Goal: Task Accomplishment & Management: Manage account settings

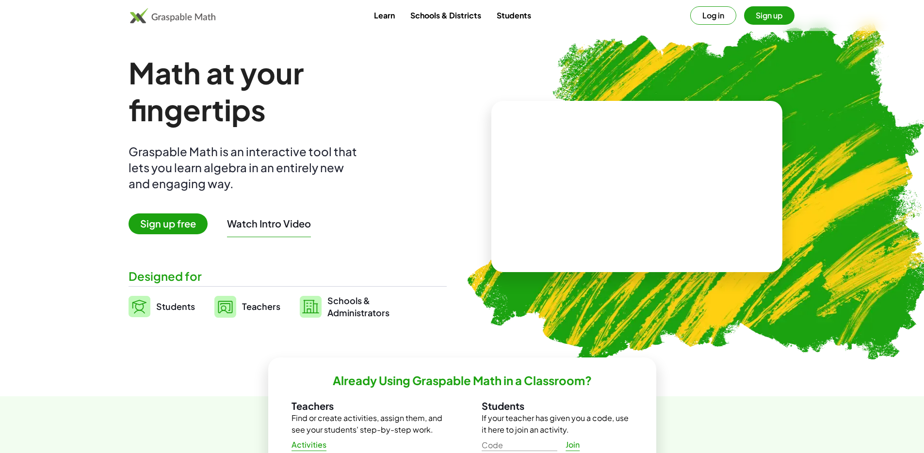
click at [720, 9] on button "Log in" at bounding box center [713, 15] width 46 height 18
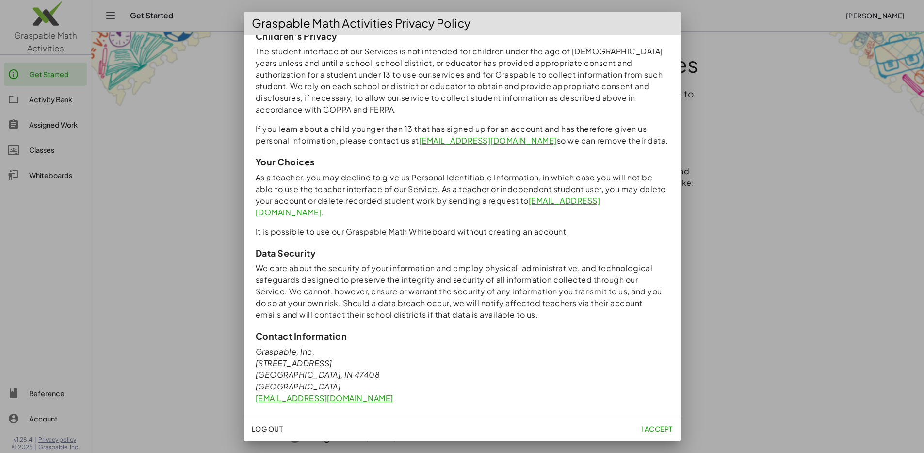
scroll to position [169, 0]
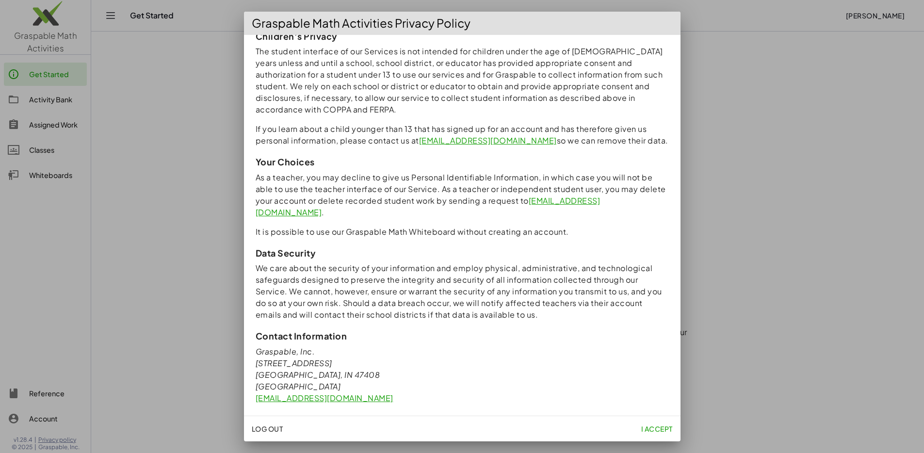
click at [650, 426] on span "I accept" at bounding box center [656, 428] width 32 height 9
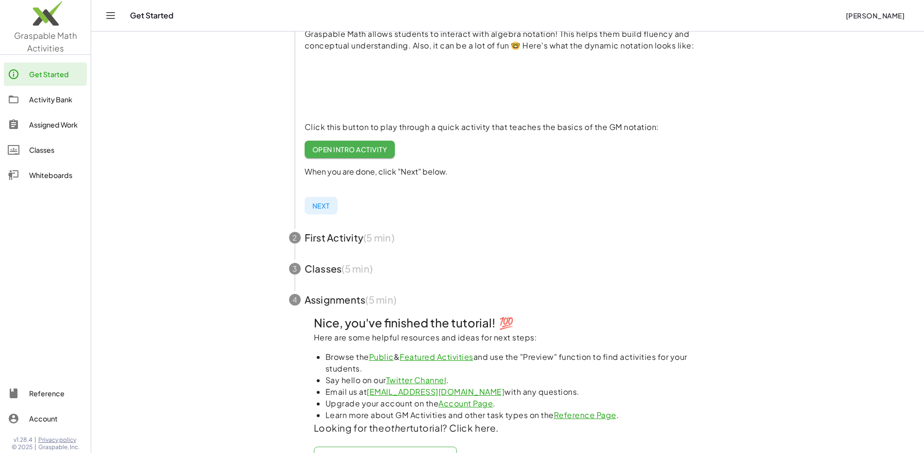
scroll to position [133, 0]
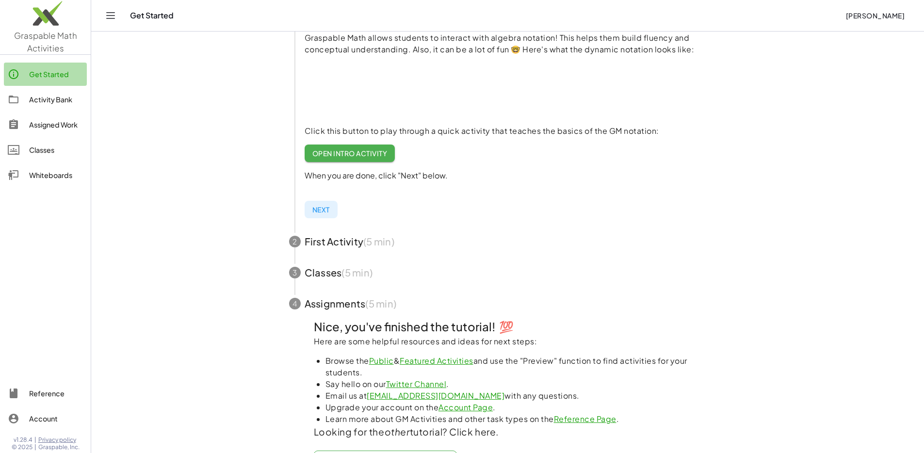
click at [57, 68] on div "Get Started" at bounding box center [56, 74] width 54 height 12
click at [110, 15] on icon "Toggle navigation" at bounding box center [111, 16] width 12 height 12
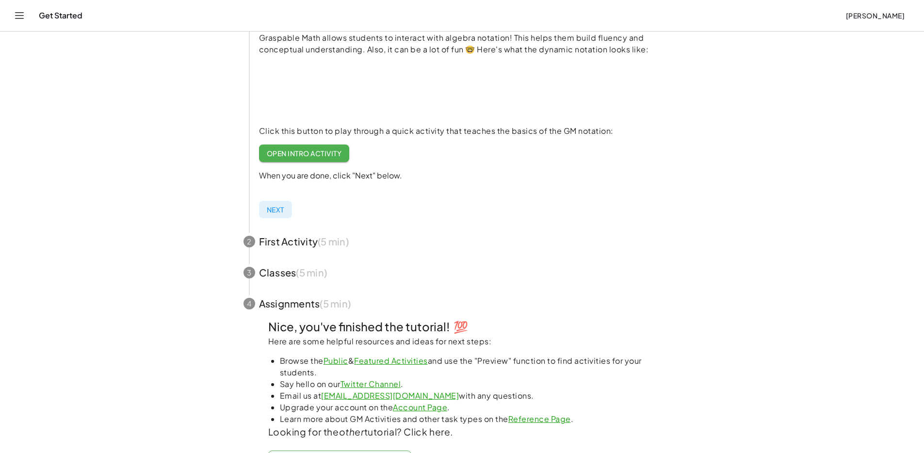
click at [22, 14] on icon "Toggle navigation" at bounding box center [20, 16] width 12 height 12
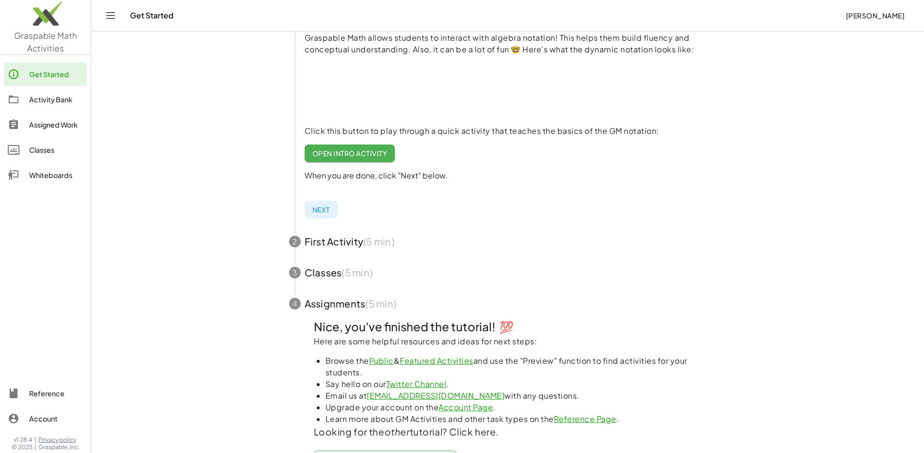
click at [70, 91] on link "Activity Bank" at bounding box center [45, 99] width 83 height 23
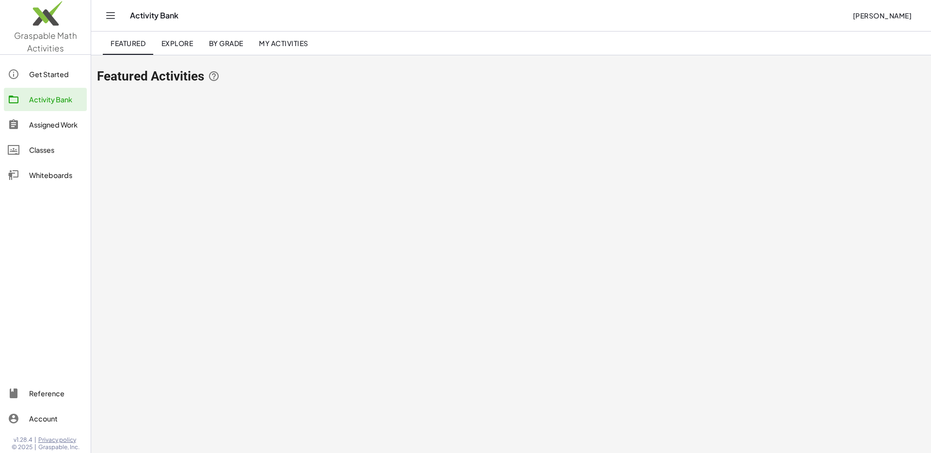
click at [64, 121] on div "Assigned Work" at bounding box center [56, 125] width 54 height 12
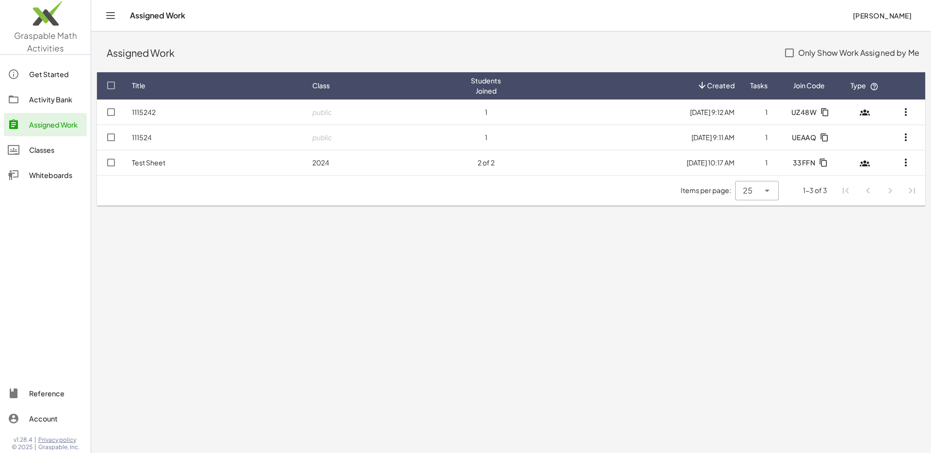
click at [58, 143] on link "Classes" at bounding box center [45, 149] width 83 height 23
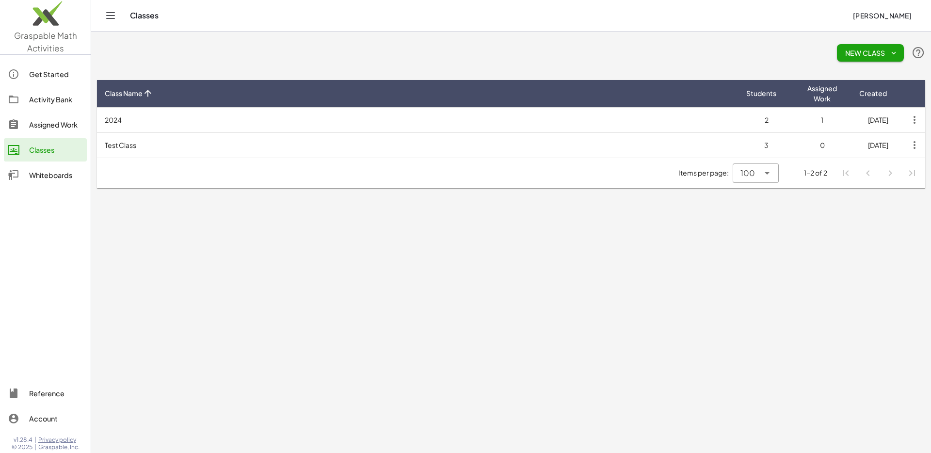
click at [64, 122] on div "Assigned Work" at bounding box center [56, 125] width 54 height 12
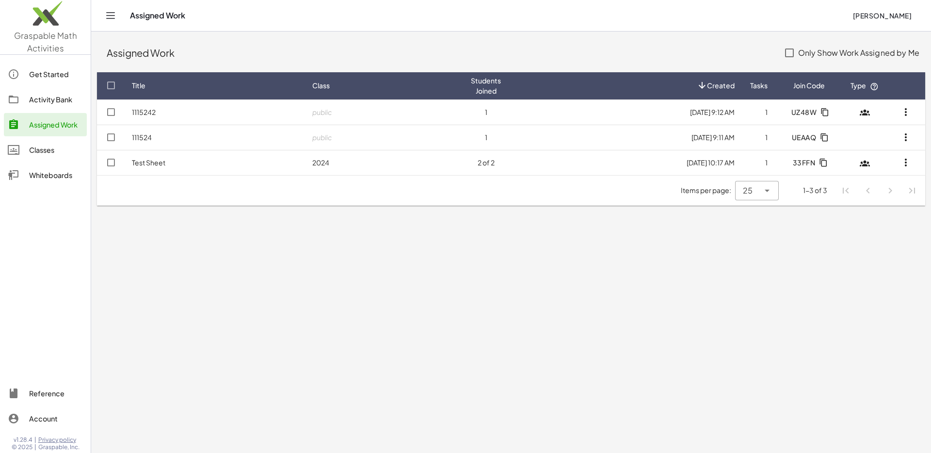
click at [60, 102] on div "Activity Bank" at bounding box center [56, 100] width 54 height 12
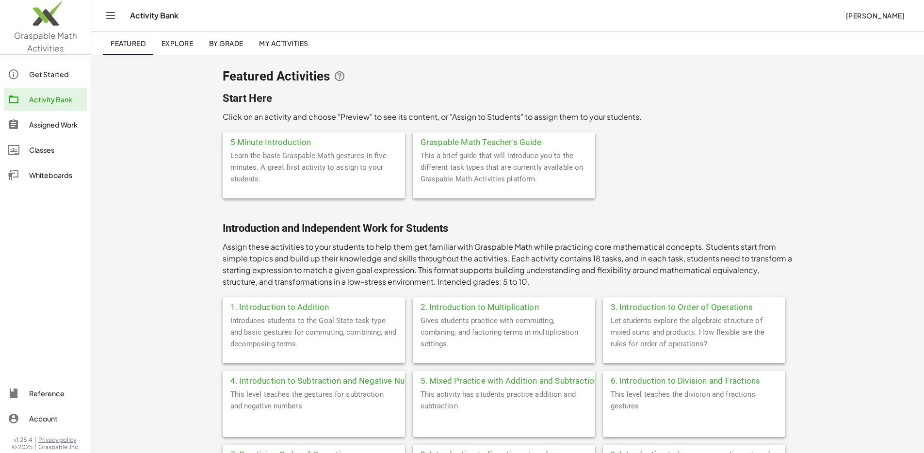
click at [74, 131] on link "Assigned Work" at bounding box center [45, 124] width 83 height 23
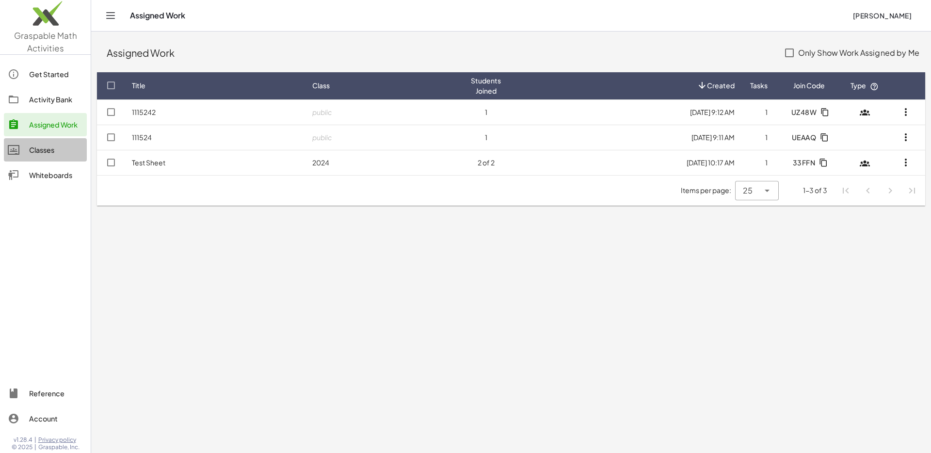
click at [60, 145] on div "Classes" at bounding box center [56, 150] width 54 height 12
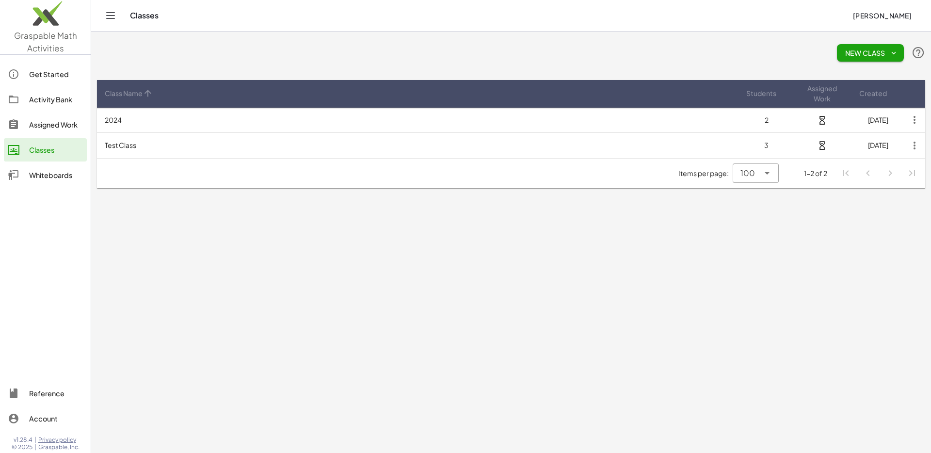
click at [62, 124] on div "Assigned Work" at bounding box center [56, 125] width 54 height 12
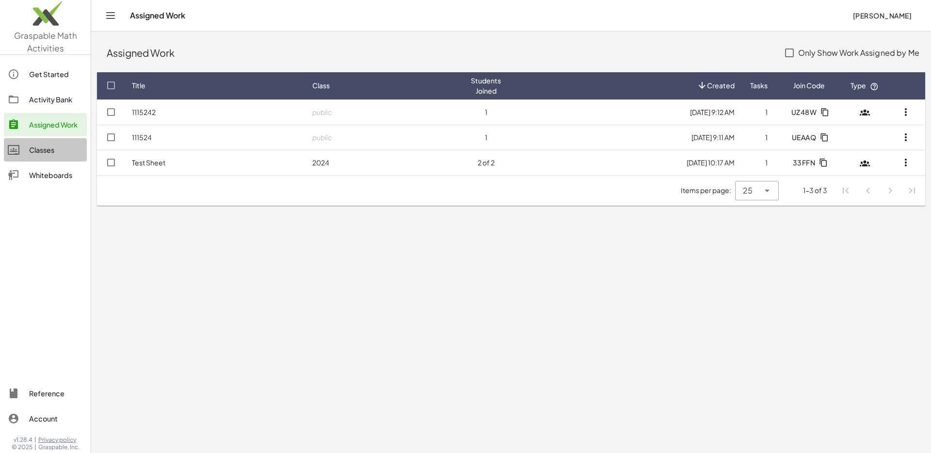
click at [56, 142] on link "Classes" at bounding box center [45, 149] width 83 height 23
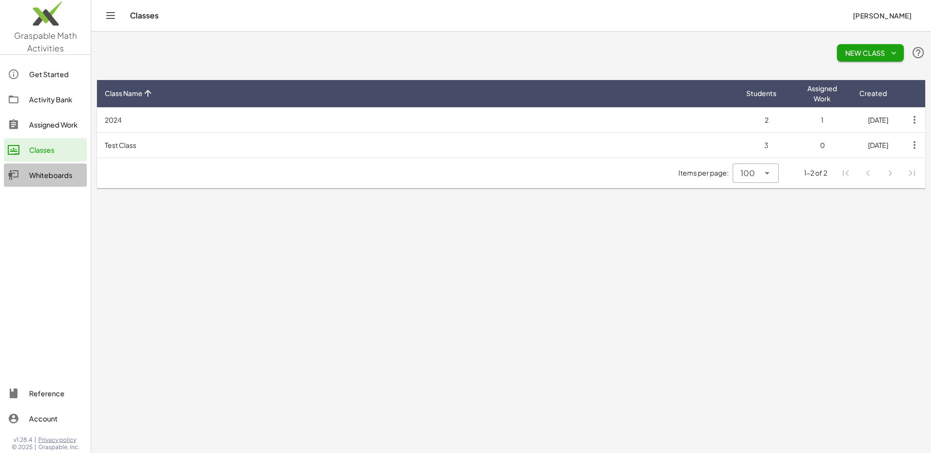
click at [49, 170] on div "Whiteboards" at bounding box center [56, 175] width 54 height 12
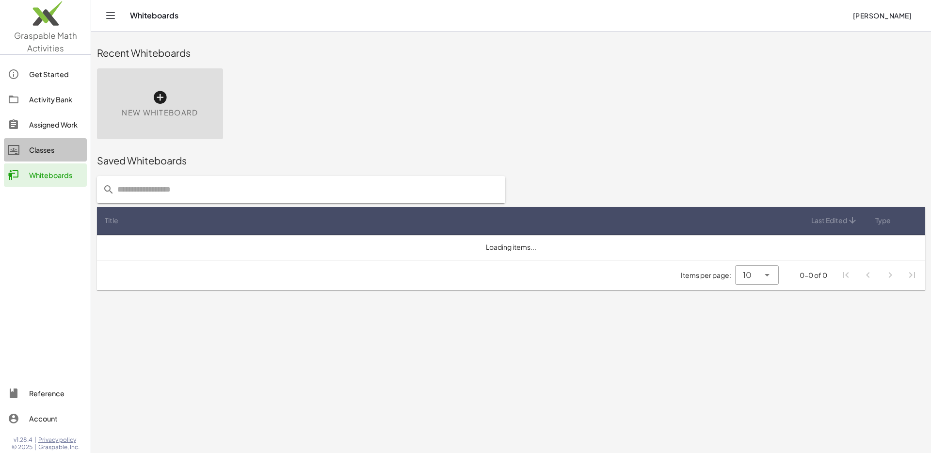
click at [49, 157] on link "Classes" at bounding box center [45, 149] width 83 height 23
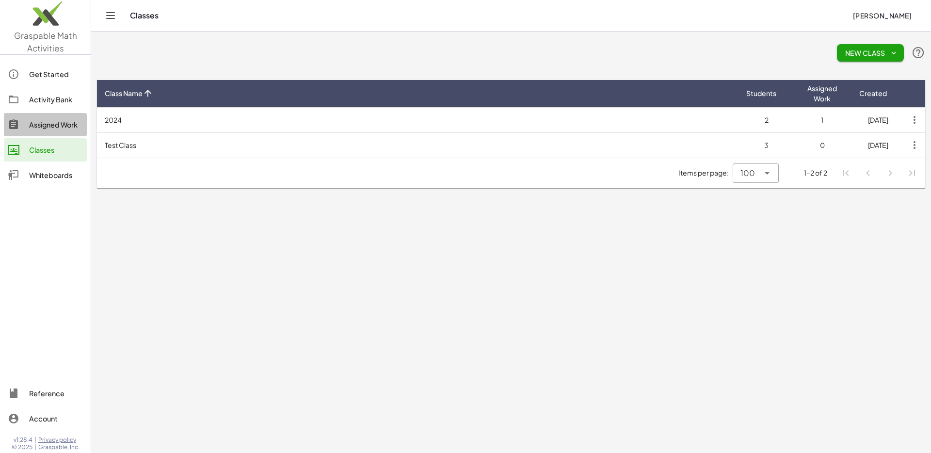
click at [56, 132] on link "Assigned Work" at bounding box center [45, 124] width 83 height 23
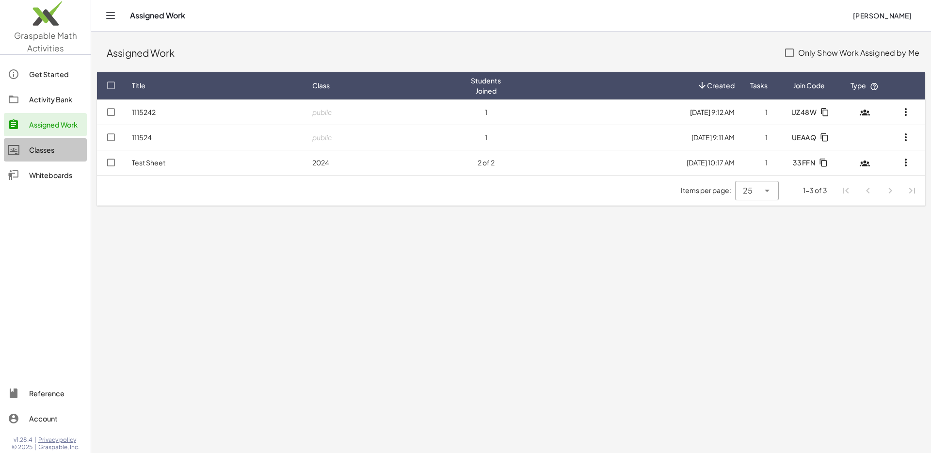
click at [39, 153] on div "Classes" at bounding box center [56, 150] width 54 height 12
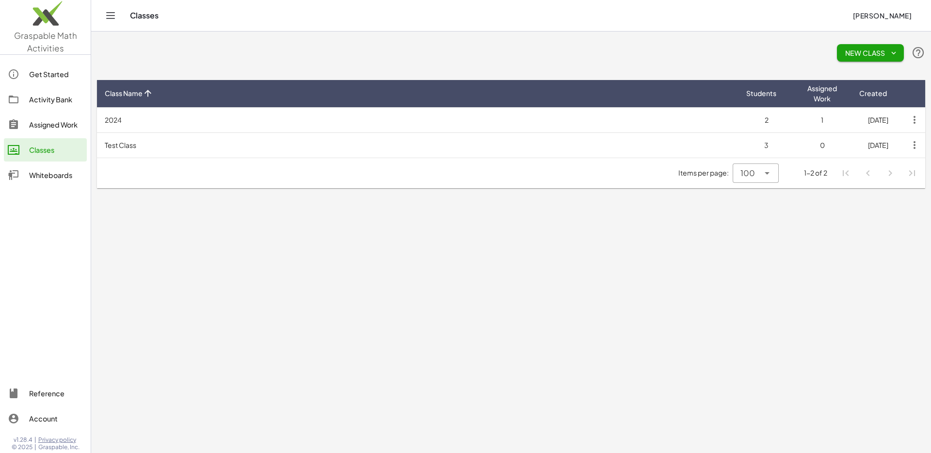
click at [48, 126] on div "Assigned Work" at bounding box center [56, 125] width 54 height 12
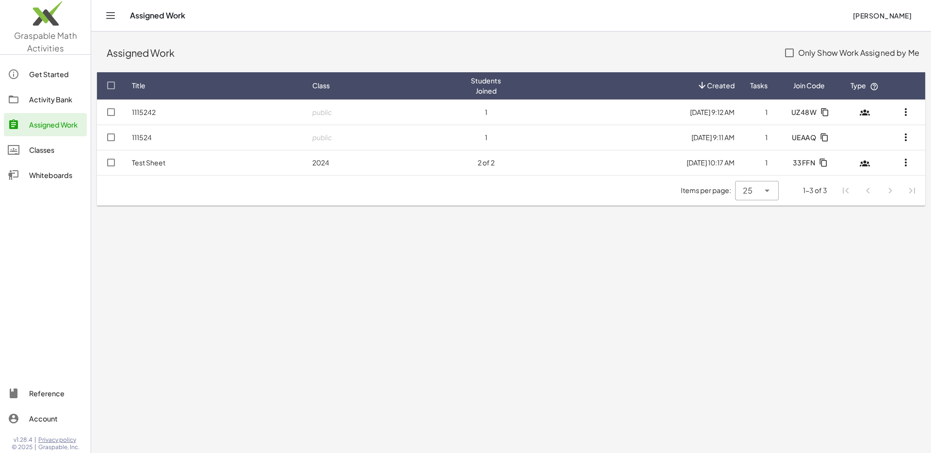
click at [43, 154] on div "Classes" at bounding box center [56, 150] width 54 height 12
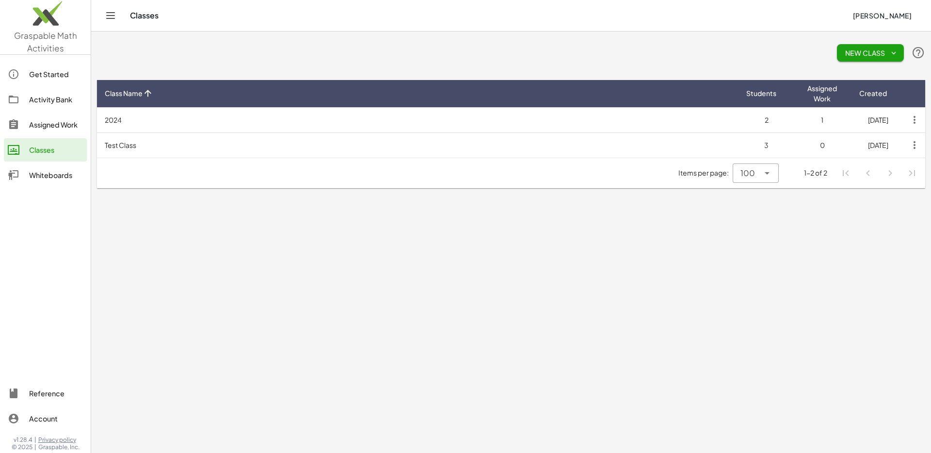
click at [266, 138] on td "Test Class" at bounding box center [417, 144] width 641 height 25
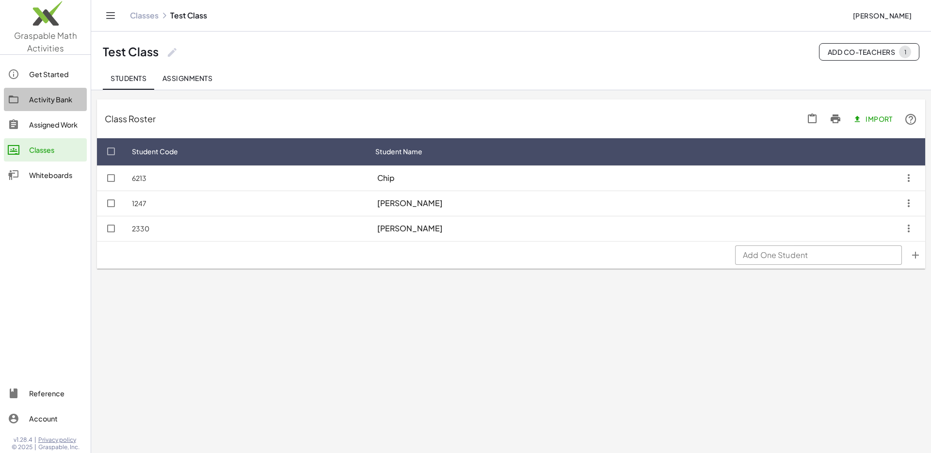
click at [50, 94] on div "Activity Bank" at bounding box center [56, 100] width 54 height 12
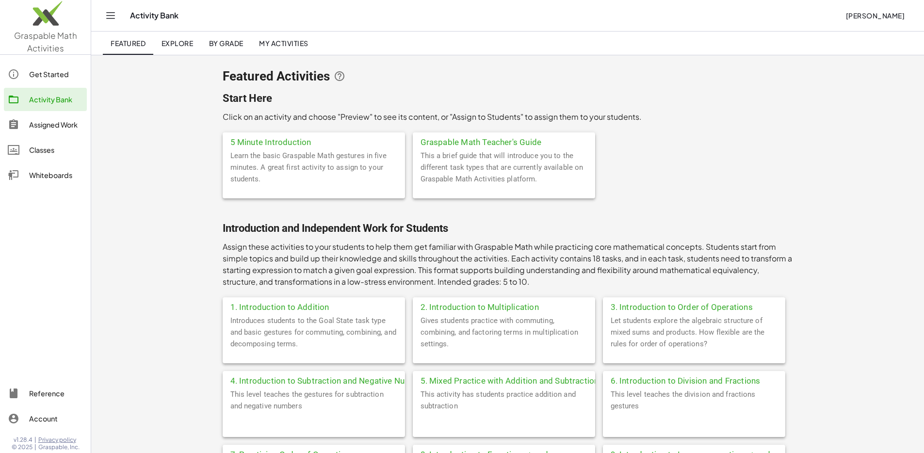
click at [41, 146] on div "Classes" at bounding box center [56, 150] width 54 height 12
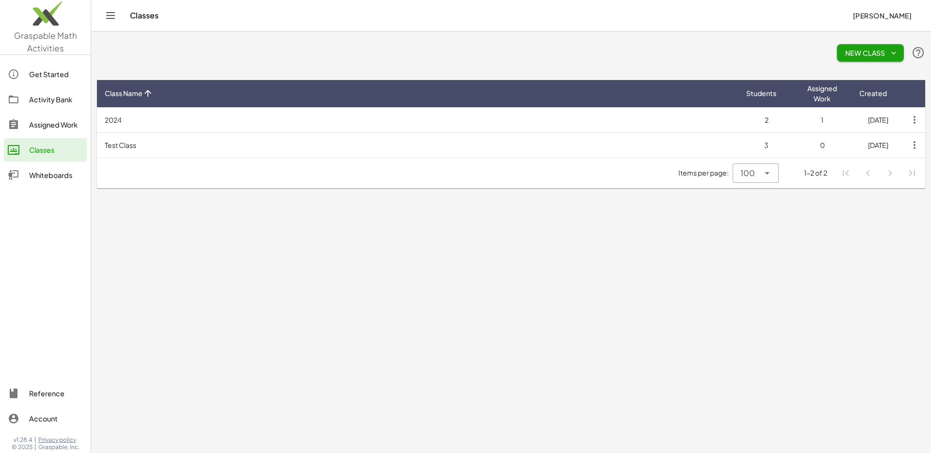
click at [54, 125] on div "Assigned Work" at bounding box center [56, 125] width 54 height 12
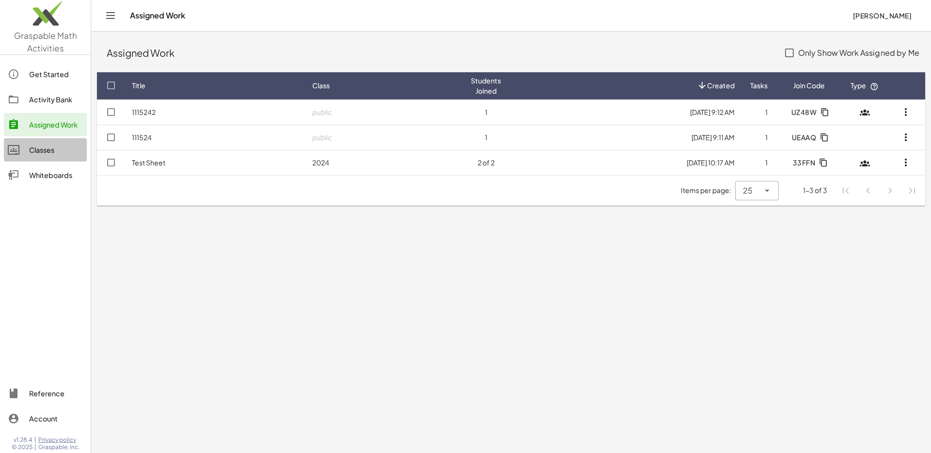
click at [61, 143] on link "Classes" at bounding box center [45, 149] width 83 height 23
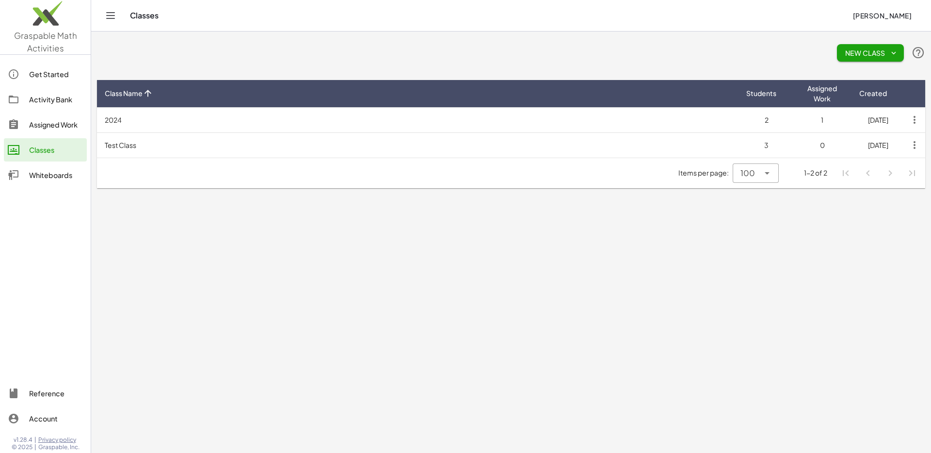
click at [146, 145] on td "Test Class" at bounding box center [417, 144] width 641 height 25
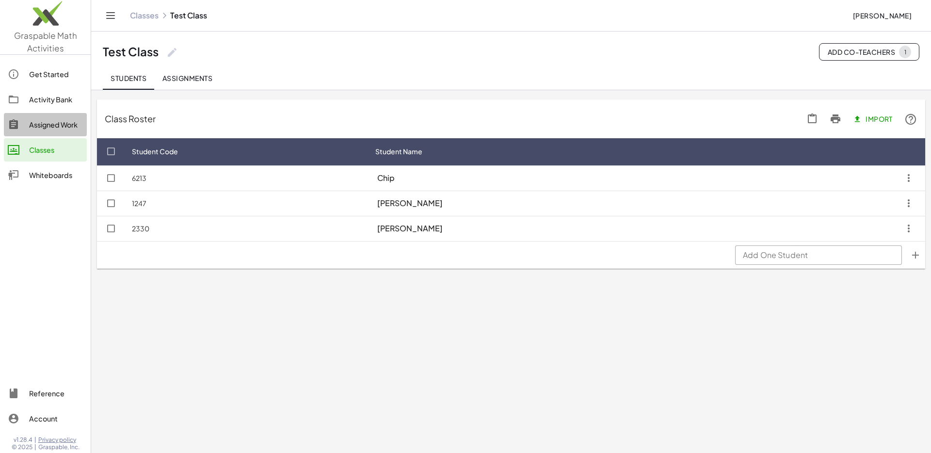
click at [48, 120] on div "Assigned Work" at bounding box center [56, 125] width 54 height 12
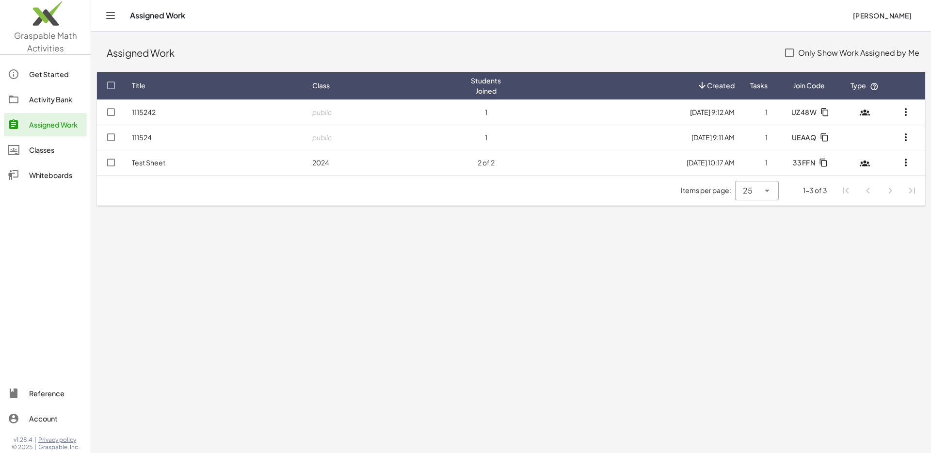
click at [155, 160] on link "Test Sheet" at bounding box center [148, 162] width 33 height 9
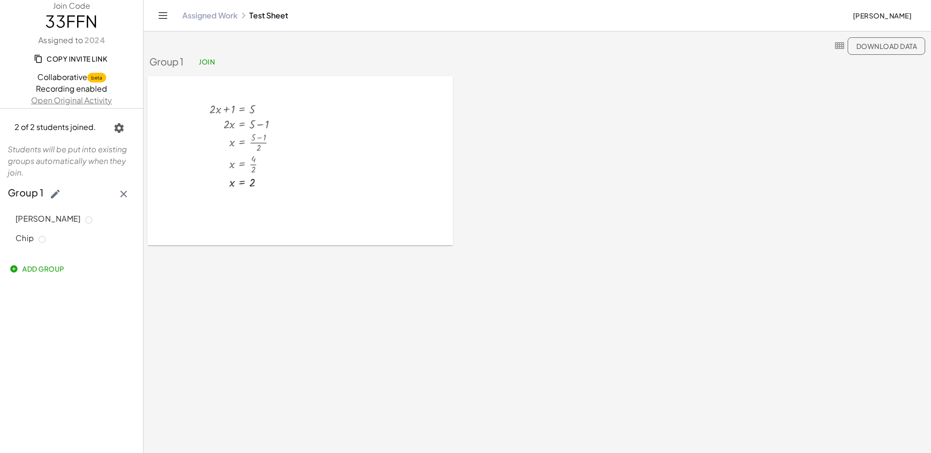
click at [218, 19] on link "Assigned Work" at bounding box center [209, 16] width 55 height 10
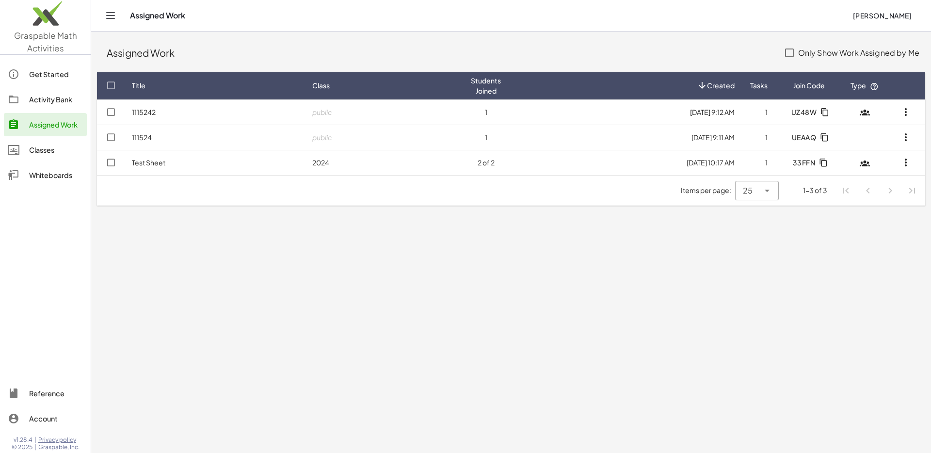
click at [51, 146] on div "Classes" at bounding box center [56, 150] width 54 height 12
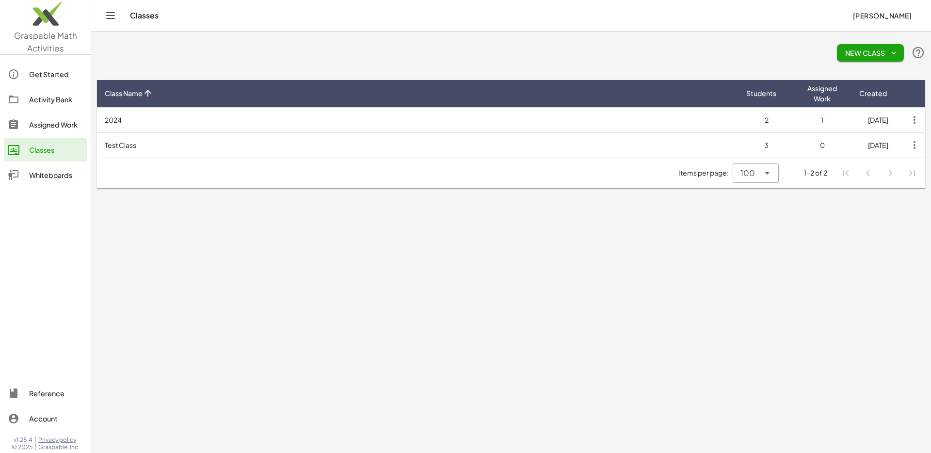
click at [168, 130] on td "2024" at bounding box center [417, 119] width 641 height 25
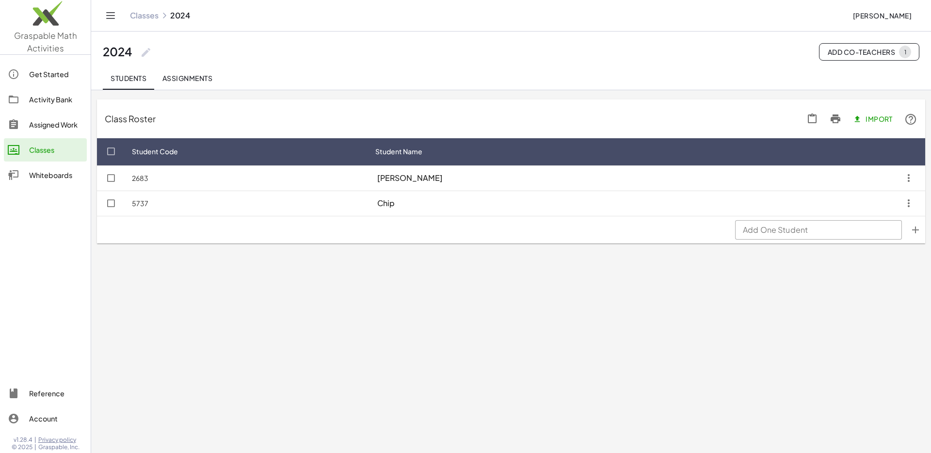
click at [368, 158] on th "Student Code" at bounding box center [581, 151] width 427 height 27
click at [146, 173] on td "2683" at bounding box center [245, 177] width 243 height 25
click at [865, 89] on div "Students Assignments" at bounding box center [511, 77] width 816 height 23
click at [810, 123] on icon "button" at bounding box center [812, 119] width 12 height 12
click at [833, 120] on icon at bounding box center [836, 119] width 12 height 12
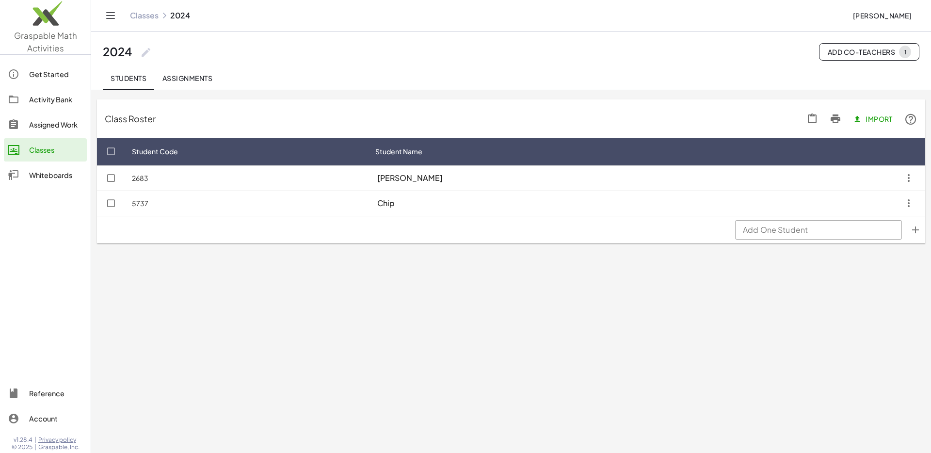
drag, startPoint x: 566, startPoint y: 200, endPoint x: 520, endPoint y: 200, distance: 46.1
click at [520, 200] on div "Chip" at bounding box center [483, 202] width 217 height 19
click at [125, 183] on td "2683" at bounding box center [245, 177] width 243 height 25
click at [27, 121] on div at bounding box center [18, 125] width 21 height 12
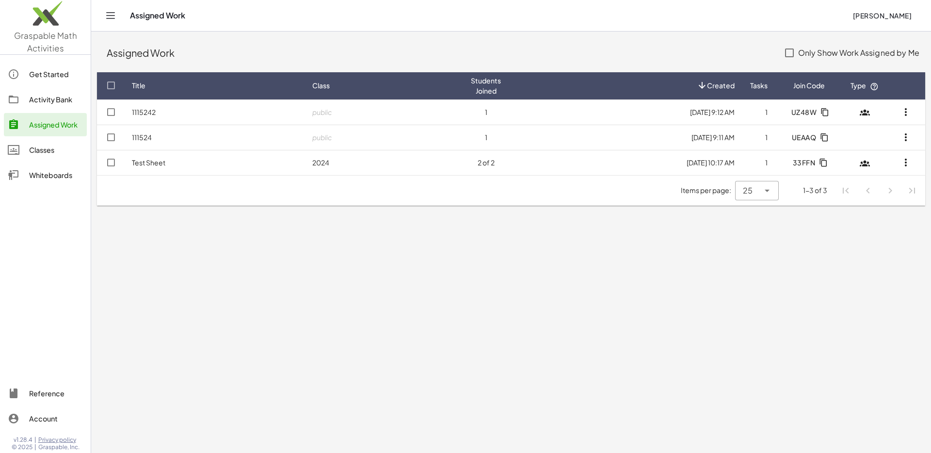
click at [828, 129] on button "UEAAQ" at bounding box center [809, 136] width 51 height 17
